Goal: Register for event/course

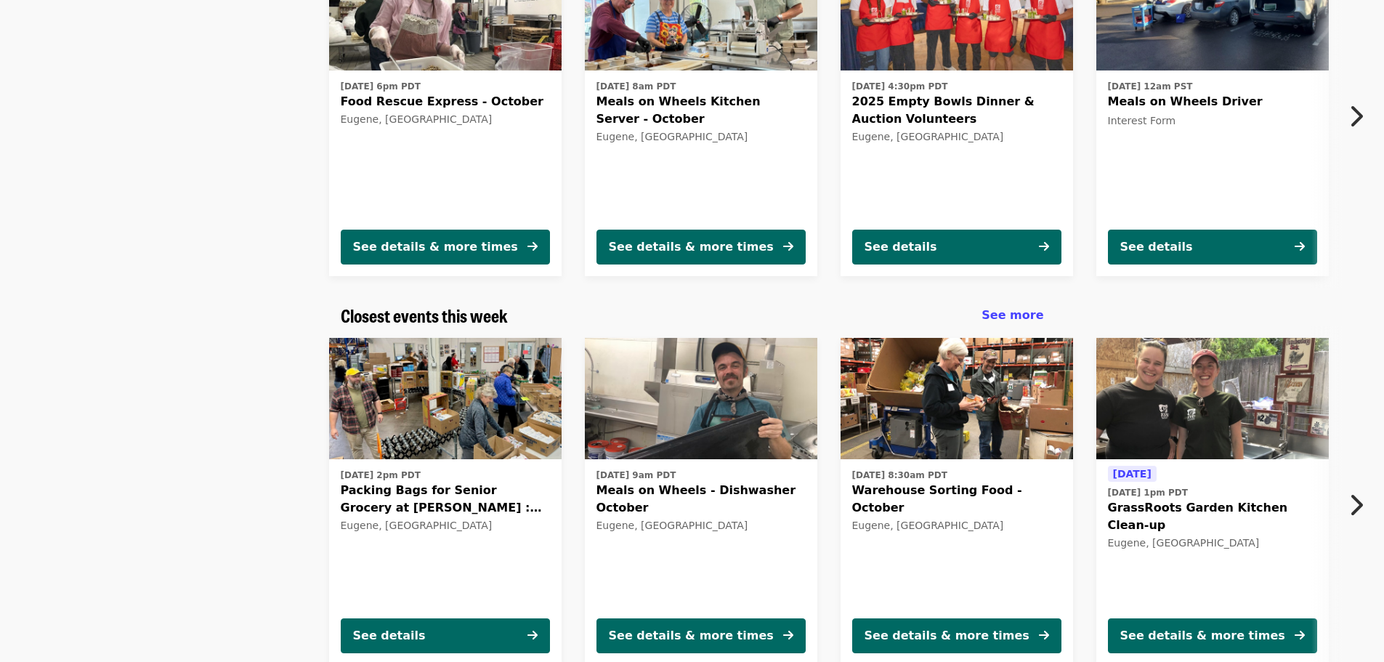
scroll to position [291, 0]
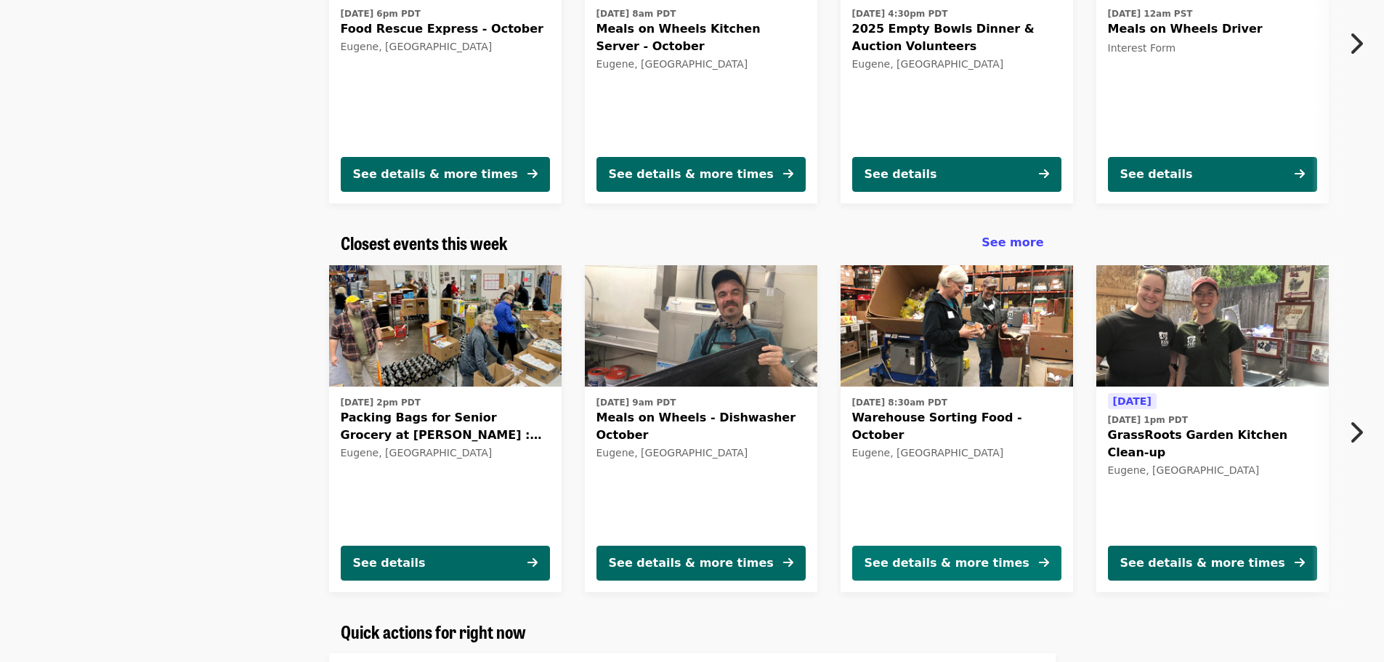
click at [1045, 564] on icon "arrow-right icon" at bounding box center [1044, 563] width 10 height 14
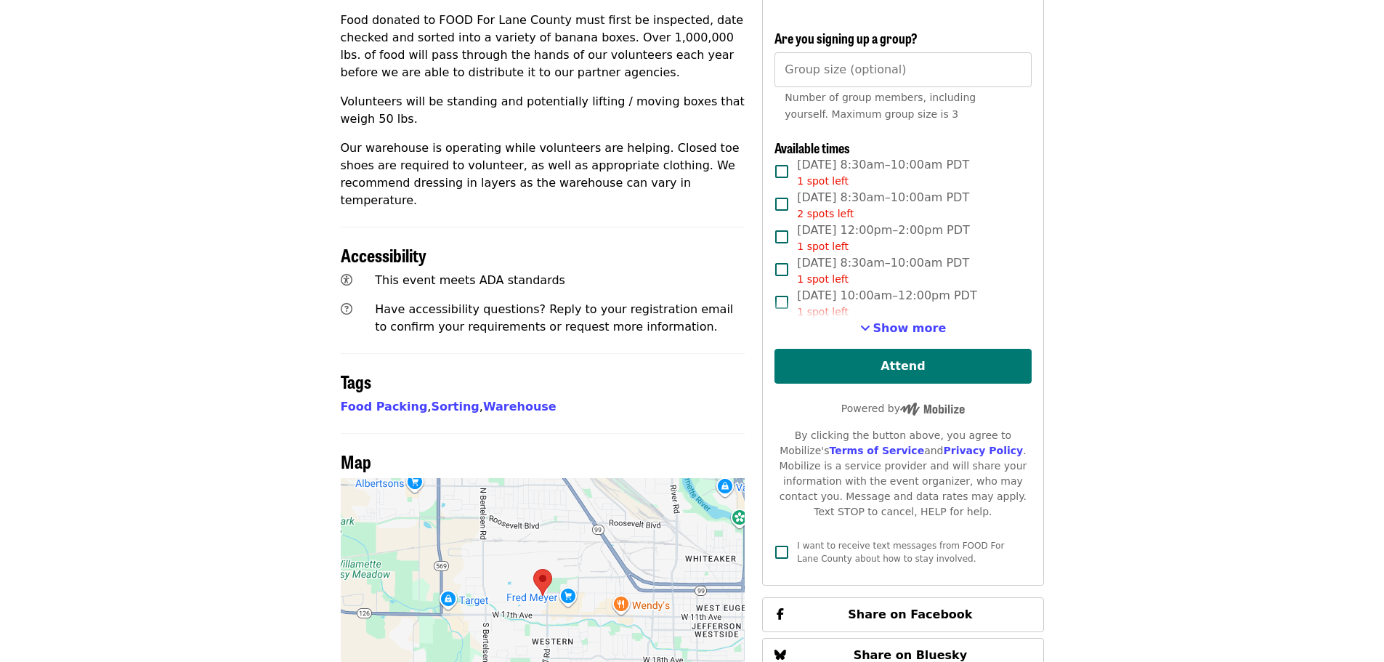
scroll to position [641, 0]
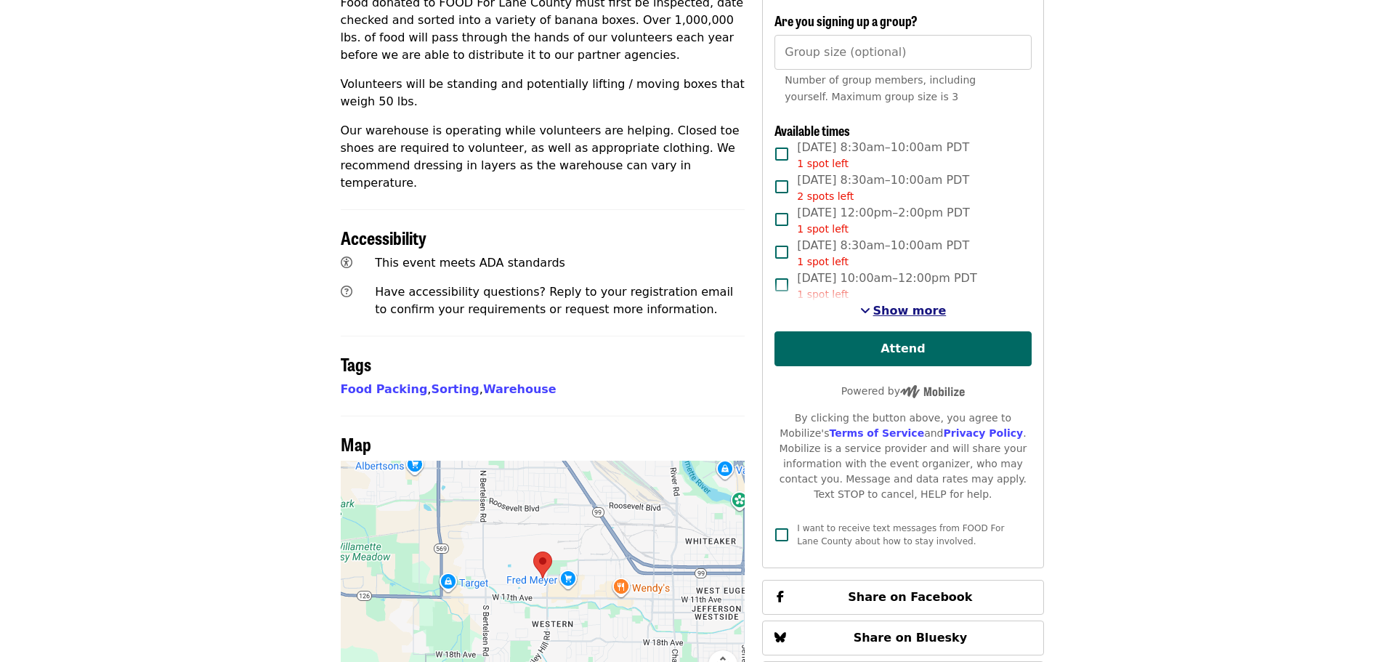
click at [880, 304] on span "Show more" at bounding box center [909, 311] width 73 height 14
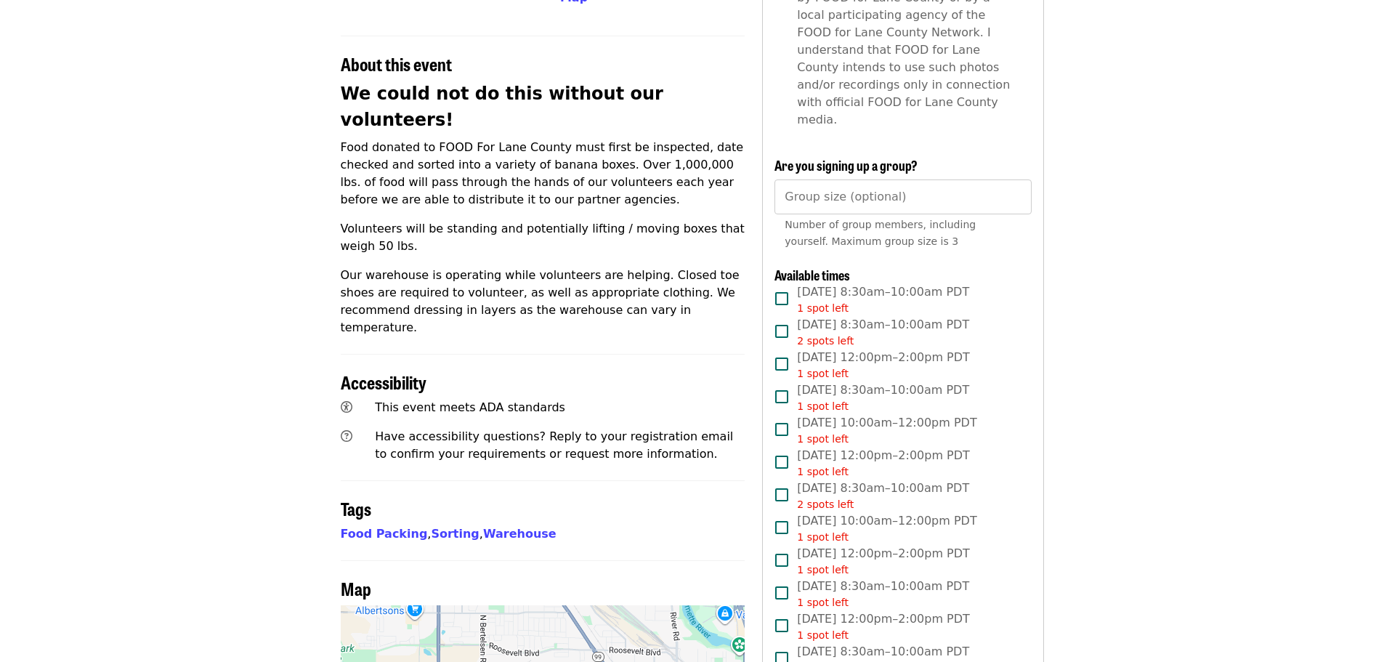
scroll to position [496, 0]
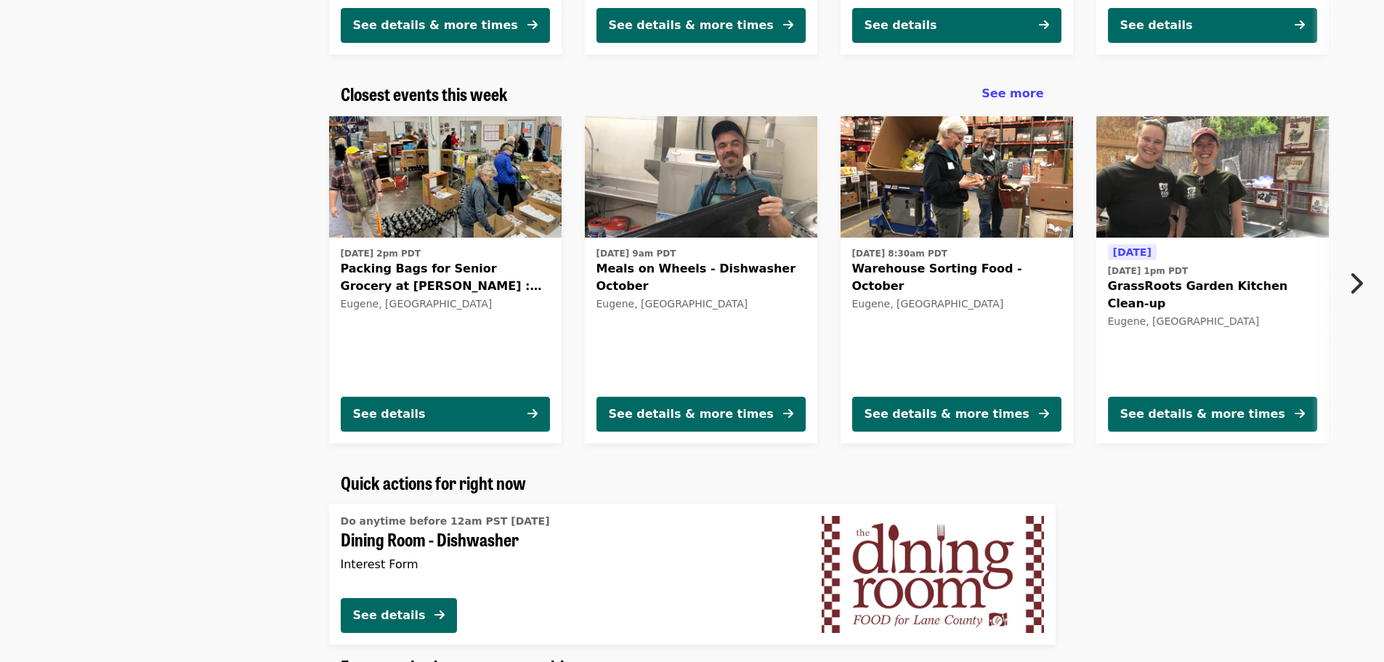
scroll to position [423, 0]
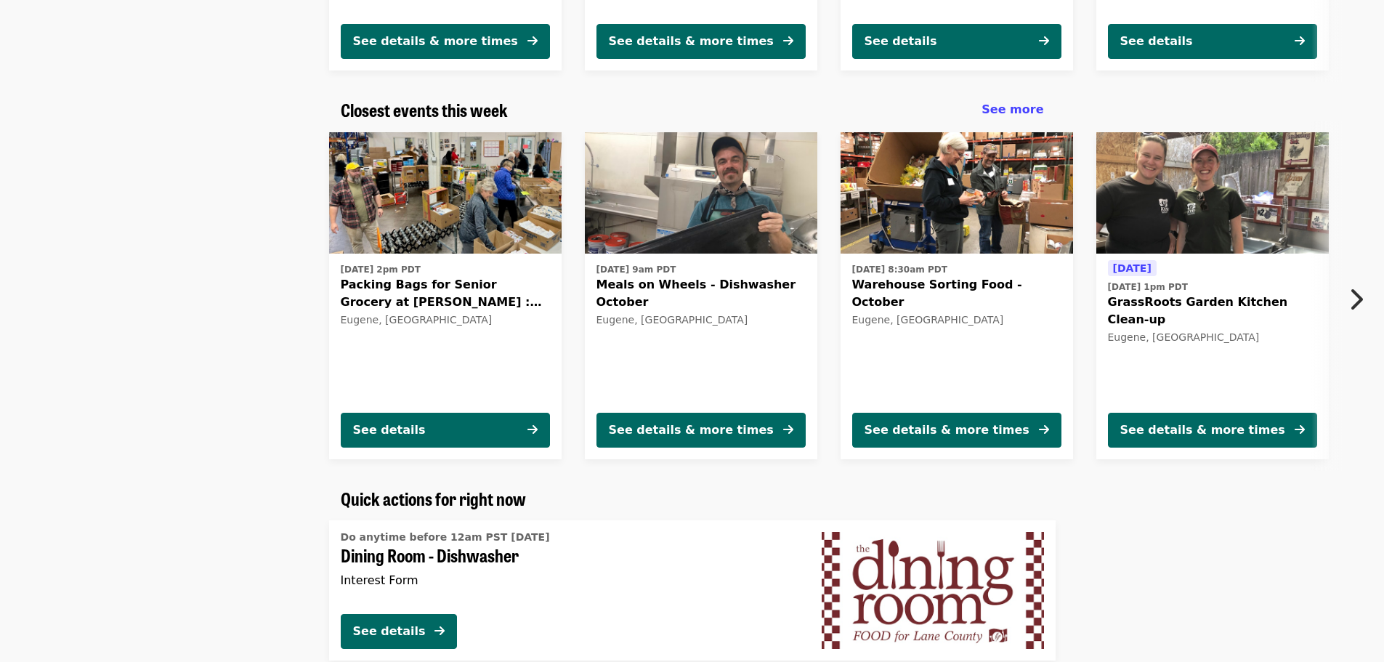
click at [1363, 294] on button "Next item" at bounding box center [1360, 299] width 48 height 41
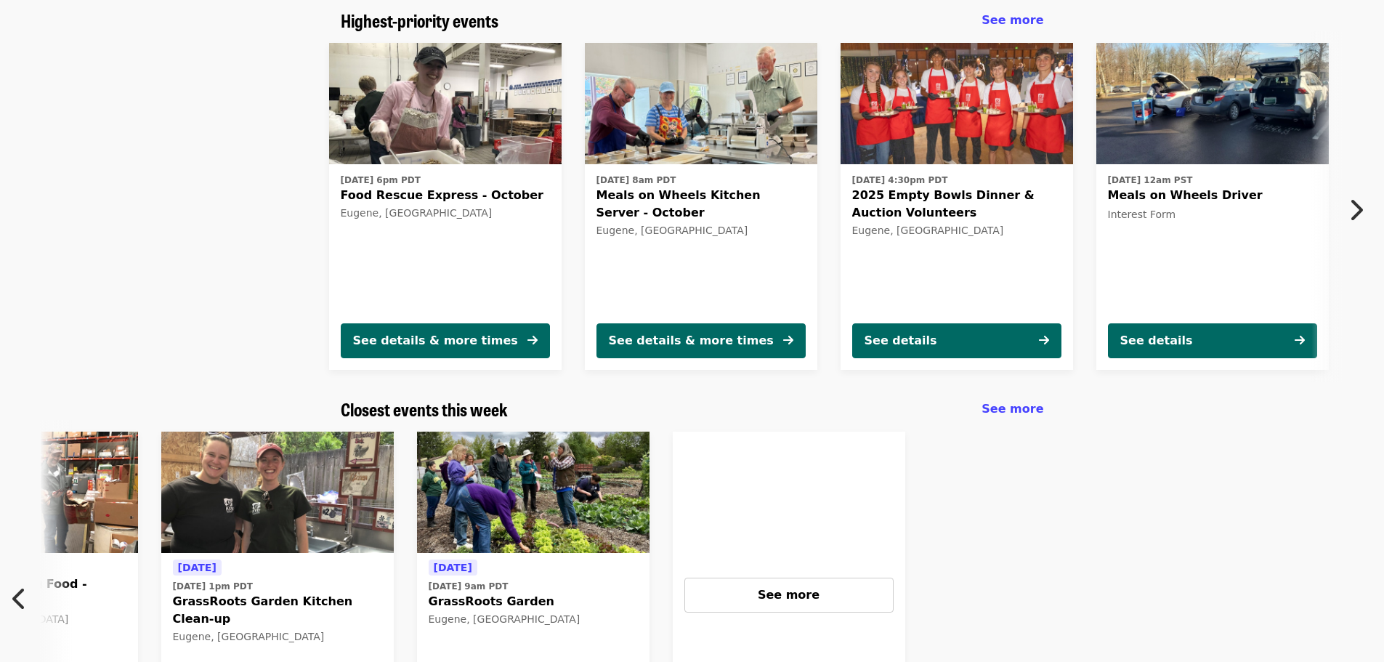
scroll to position [60, 0]
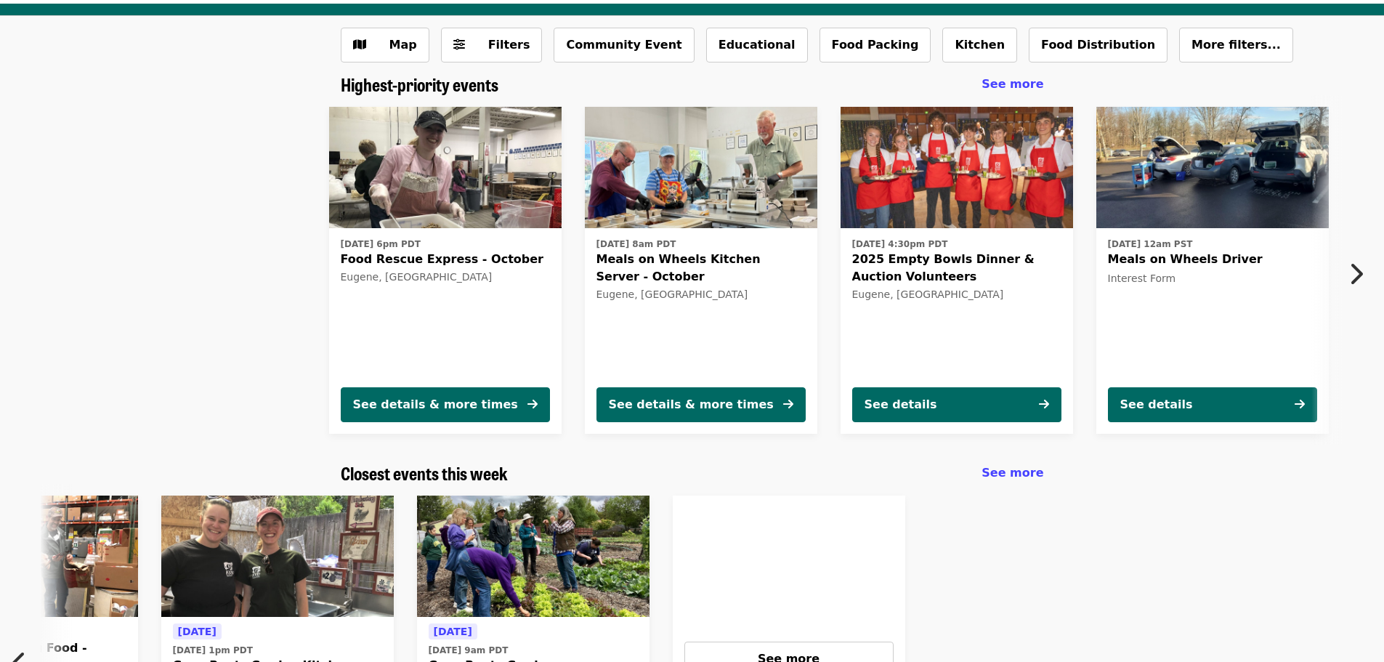
click at [1366, 267] on button "Next item" at bounding box center [1360, 274] width 48 height 41
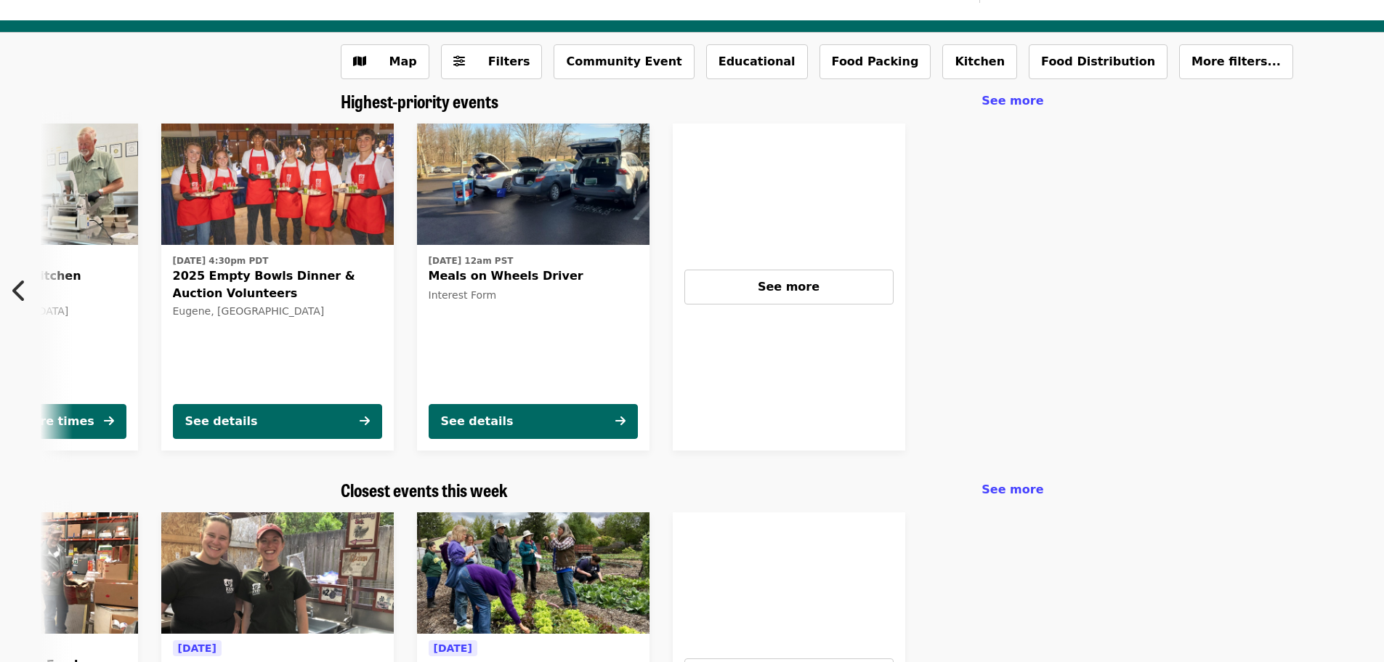
scroll to position [0, 0]
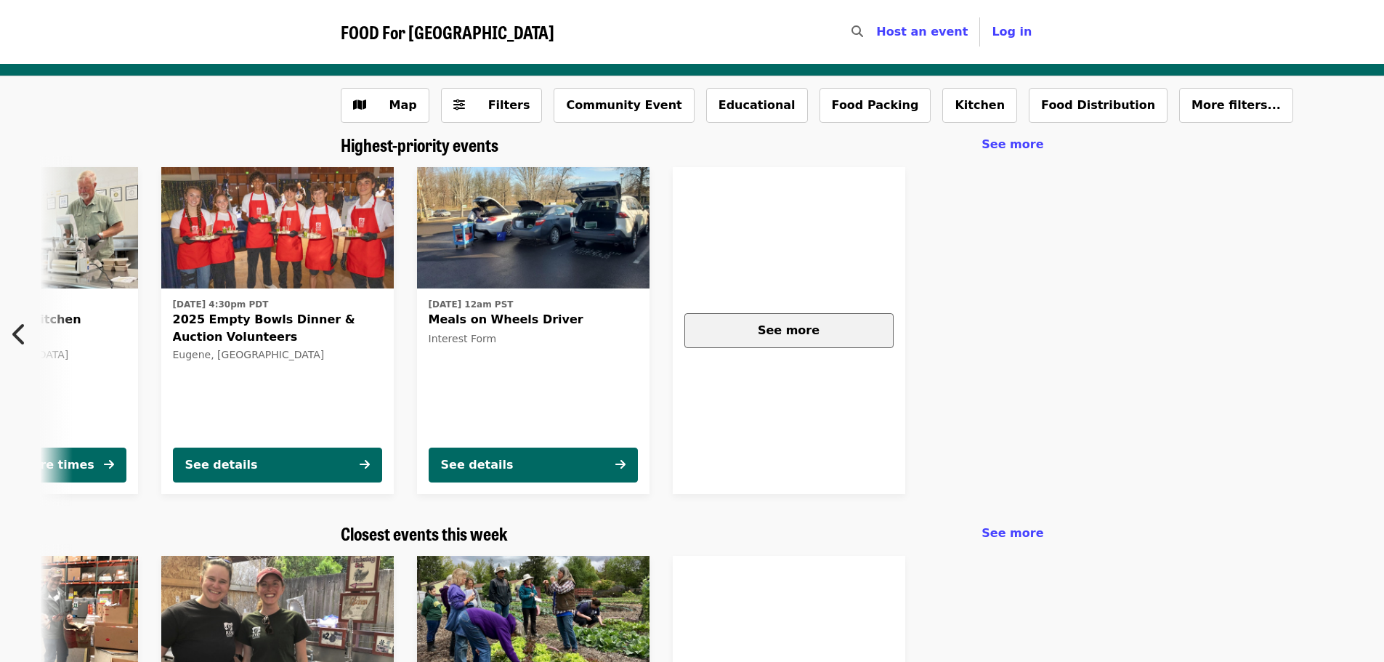
click at [813, 339] on button "See more" at bounding box center [788, 330] width 209 height 35
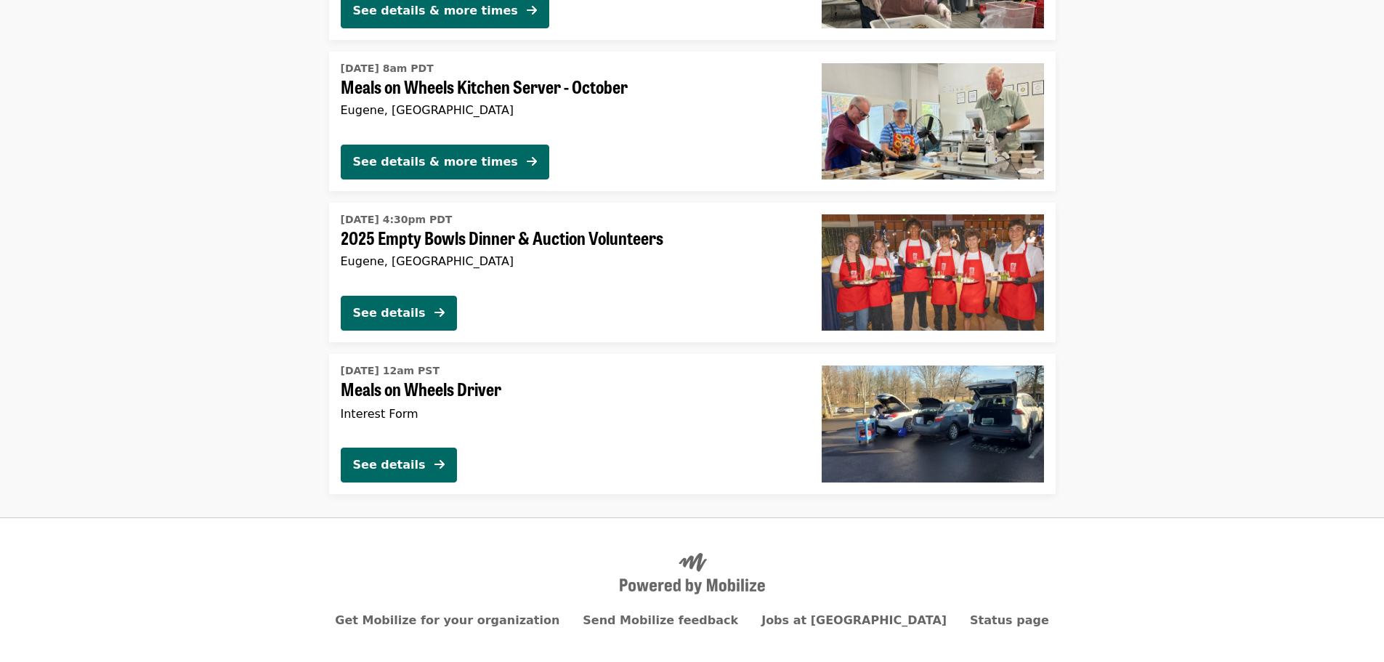
scroll to position [291, 0]
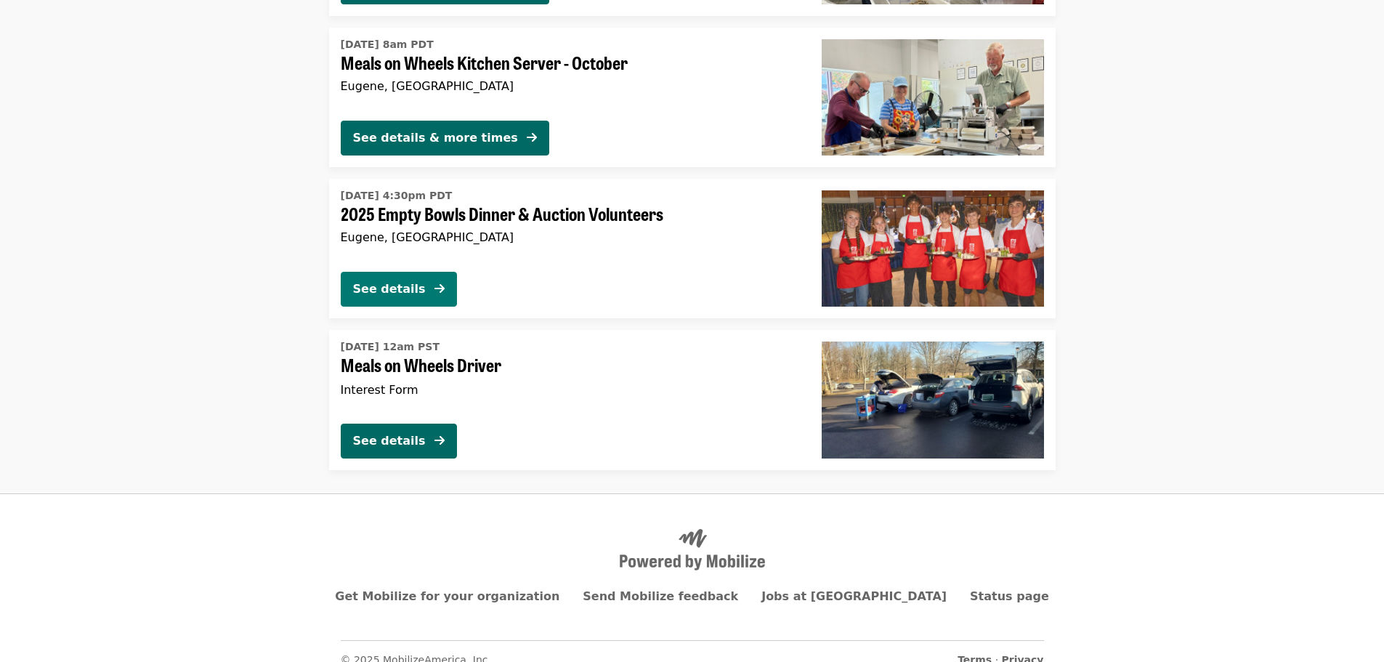
click at [426, 286] on button "See details" at bounding box center [399, 289] width 116 height 35
